Goal: Task Accomplishment & Management: Use online tool/utility

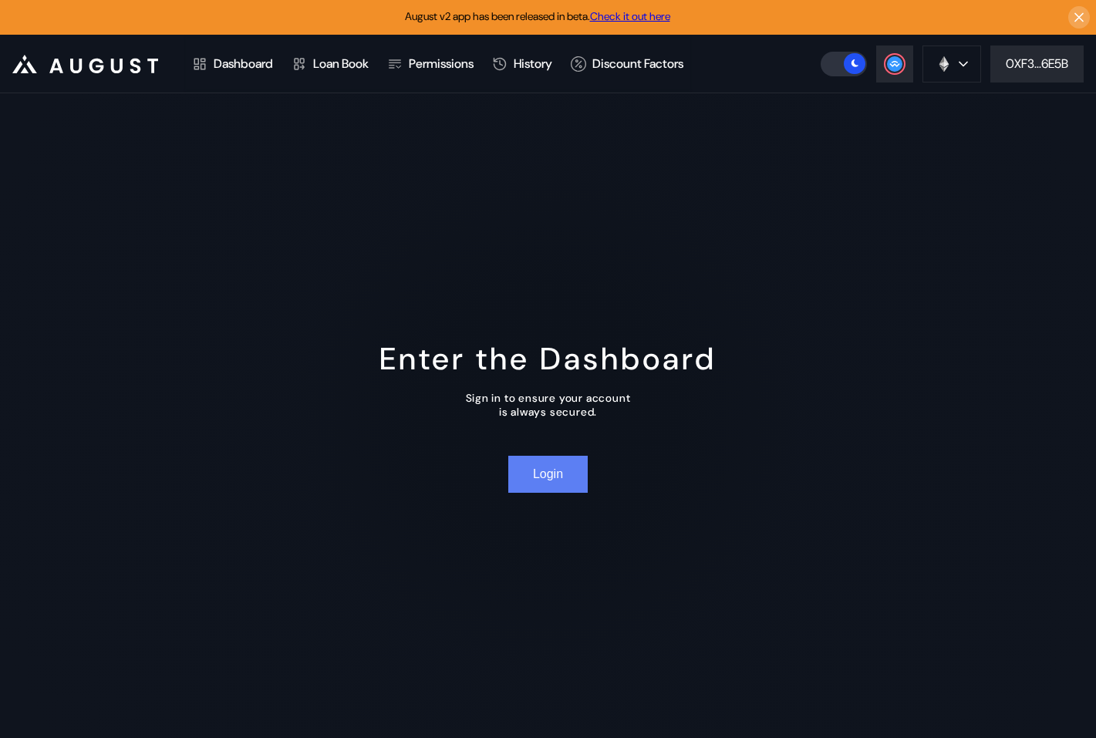
click at [541, 470] on button "Login" at bounding box center [547, 474] width 79 height 37
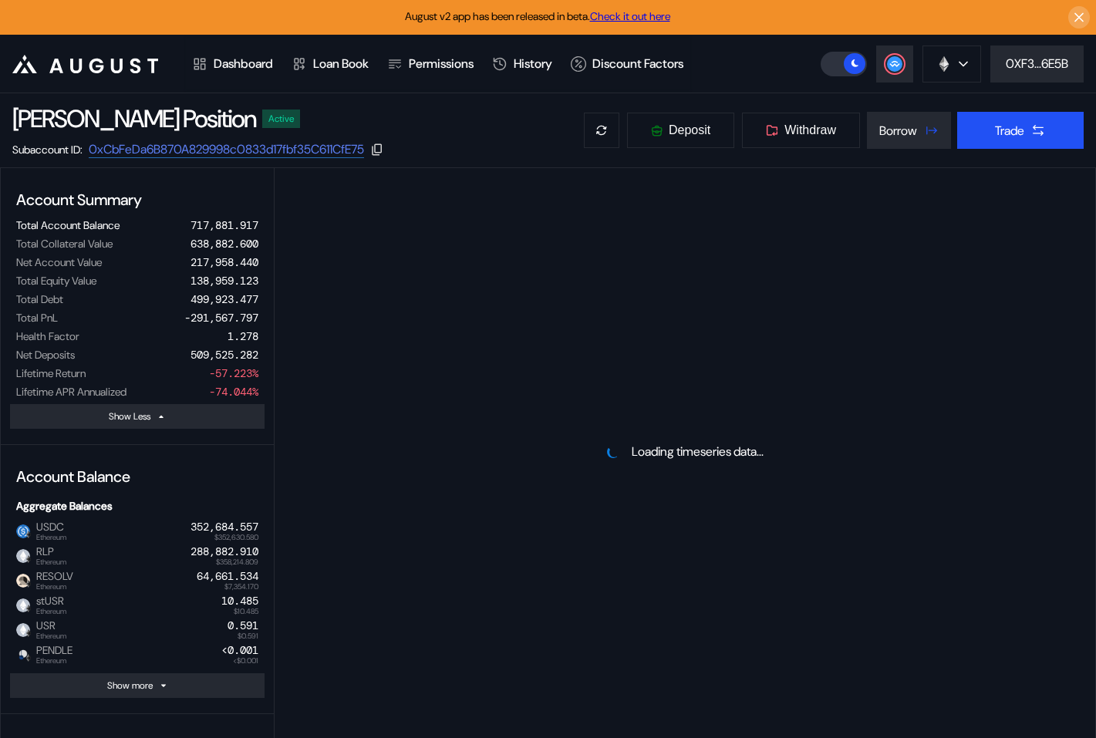
select select "*"
